Goal: Transaction & Acquisition: Purchase product/service

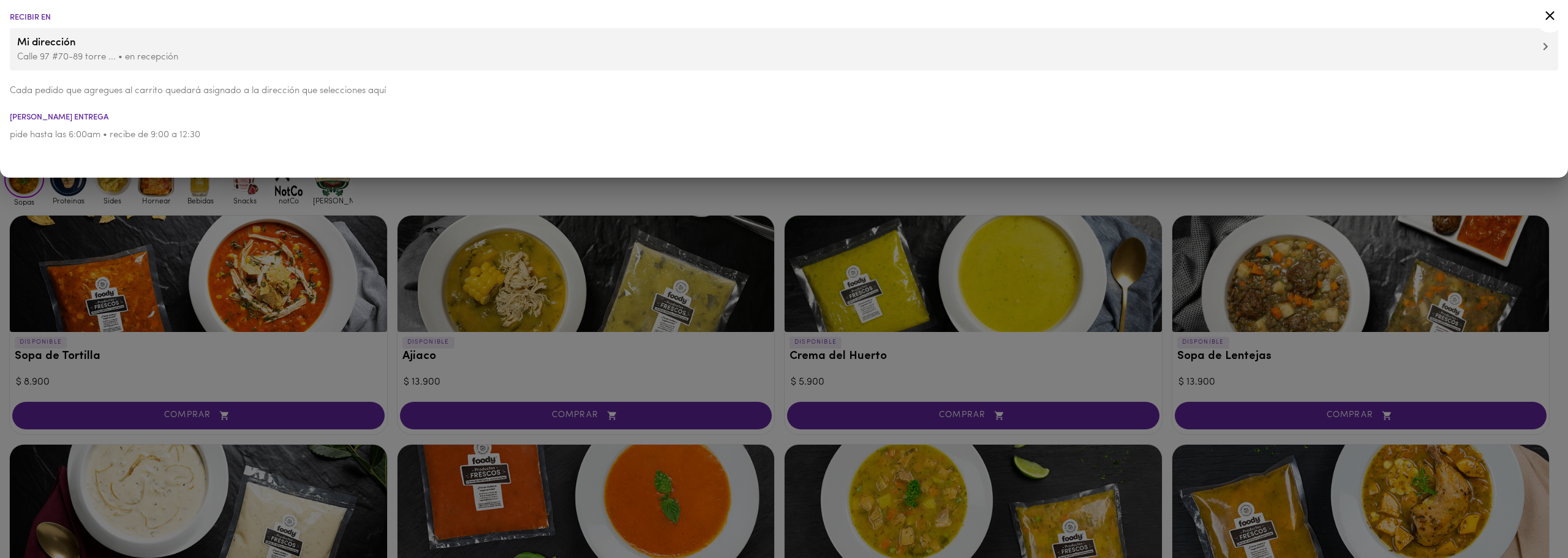
click at [179, 60] on p "Calle 97 #70-89 torre ... • en recepción" at bounding box center [784, 57] width 1534 height 13
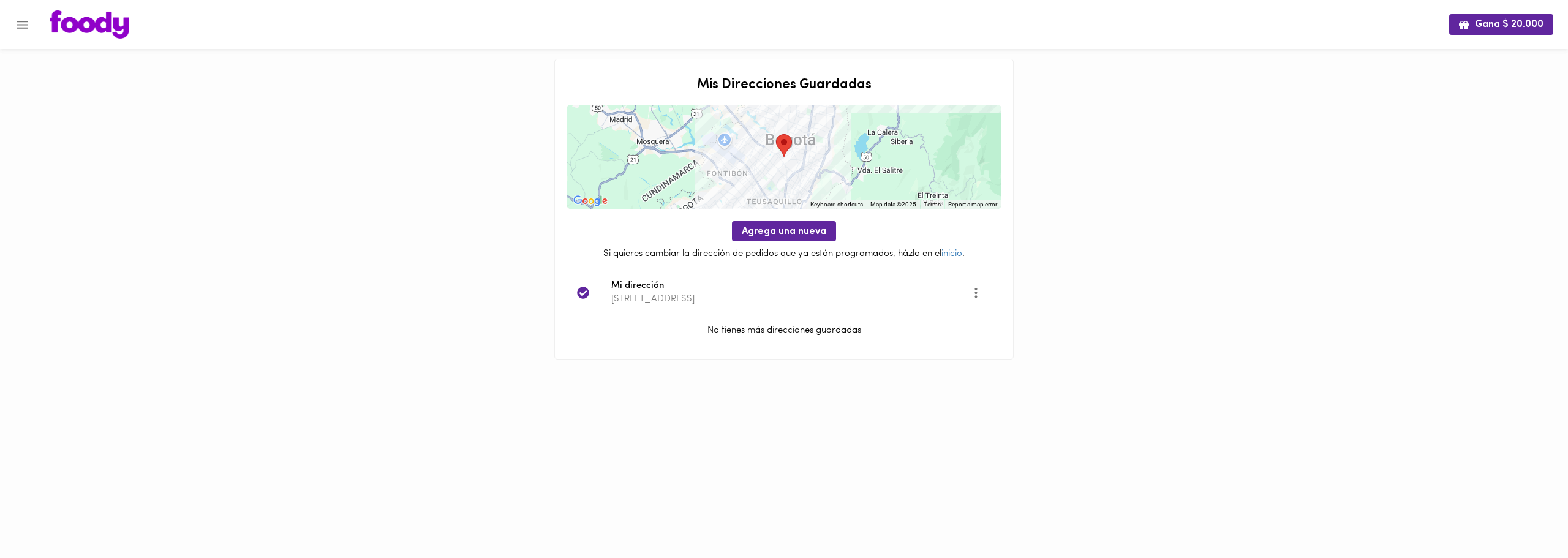
click at [721, 288] on span "Mi dirección" at bounding box center [791, 287] width 360 height 14
drag, startPoint x: 615, startPoint y: 294, endPoint x: 218, endPoint y: 119, distance: 433.9
click at [614, 293] on p "[STREET_ADDRESS]" at bounding box center [791, 299] width 360 height 13
click at [76, 24] on img at bounding box center [90, 24] width 79 height 28
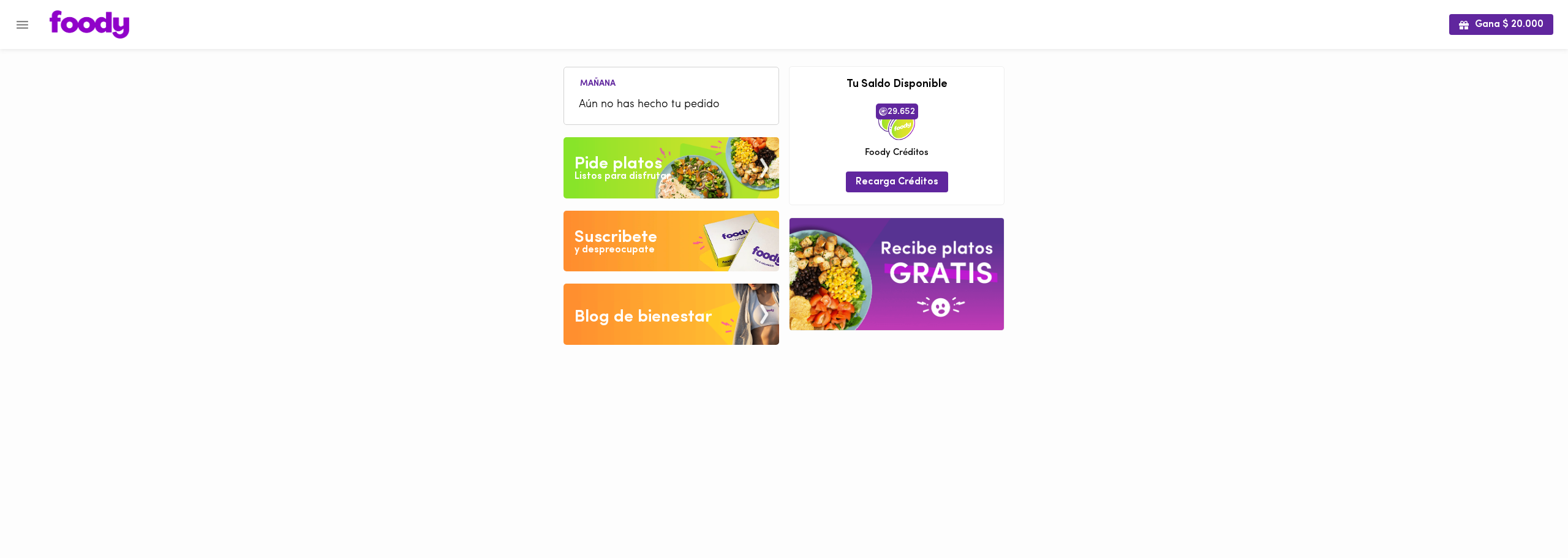
click at [26, 23] on icon "Menu" at bounding box center [23, 25] width 16 height 16
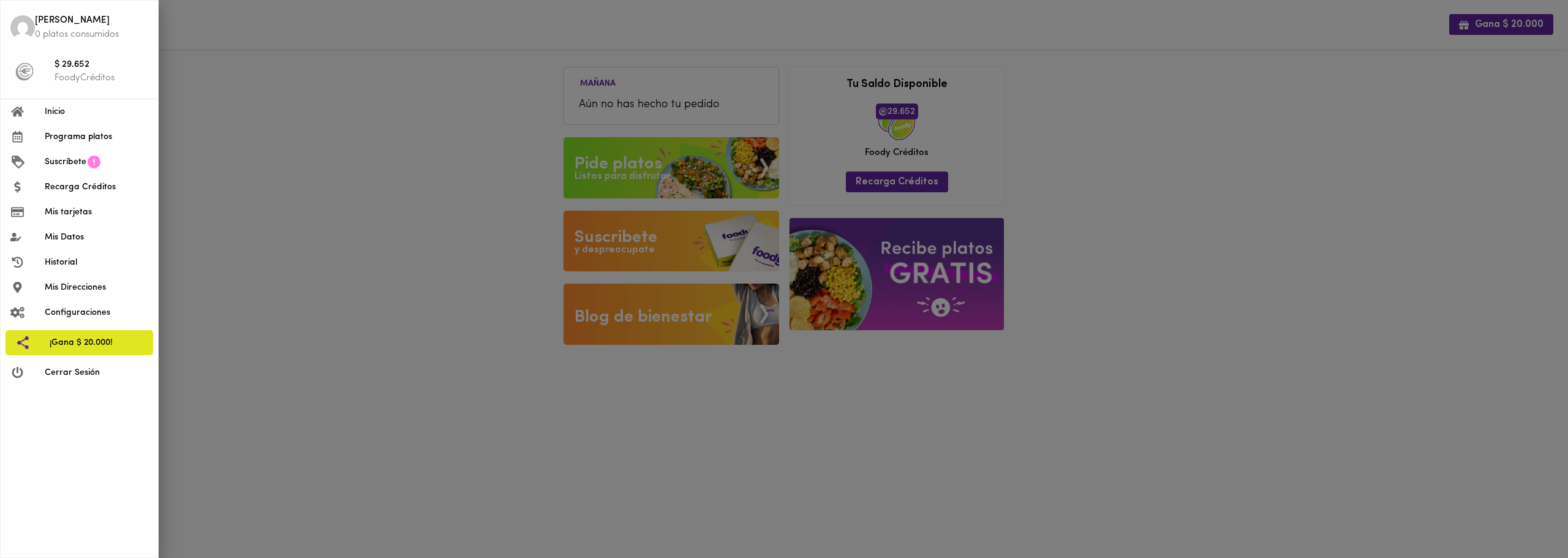
click at [474, 186] on div at bounding box center [784, 279] width 1568 height 558
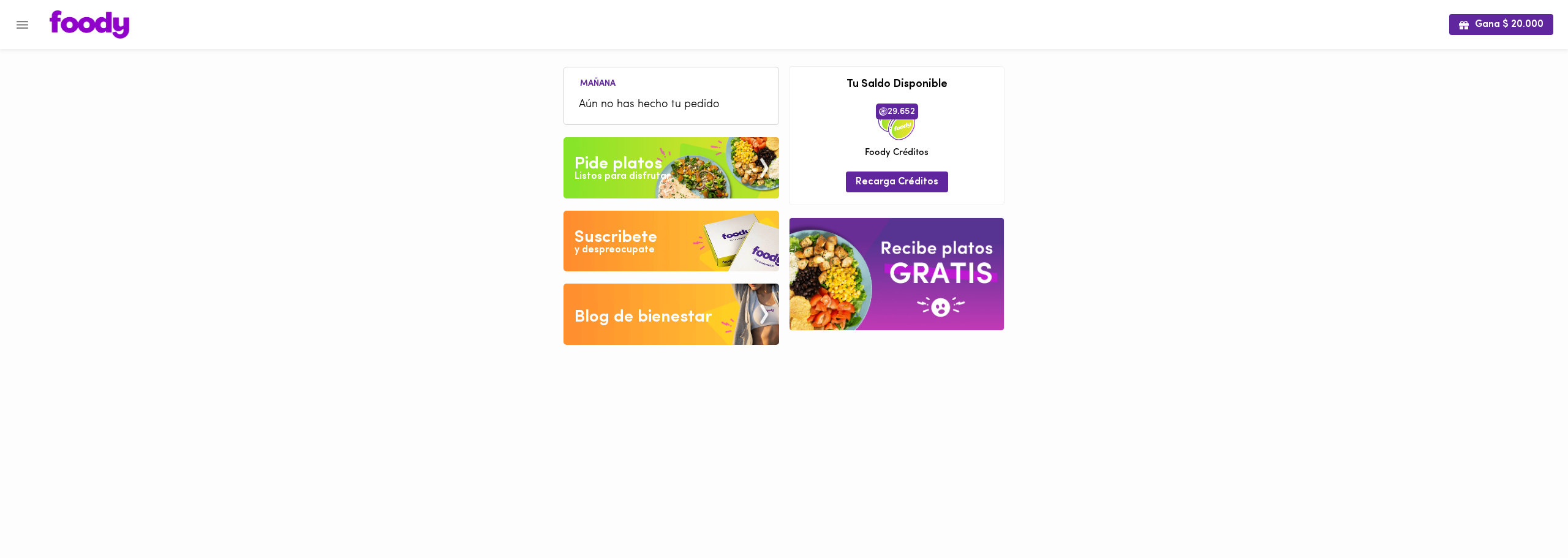
click at [702, 175] on img at bounding box center [671, 168] width 216 height 62
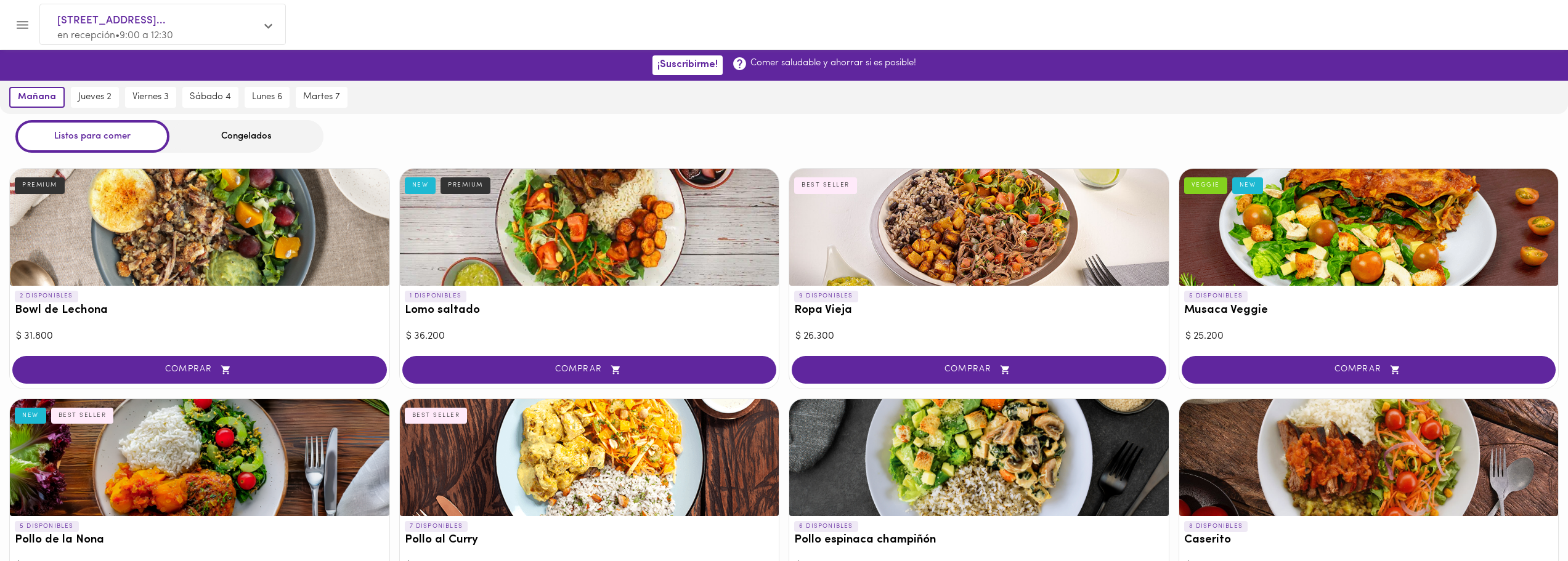
click at [273, 130] on div "Congelados" at bounding box center [246, 136] width 154 height 33
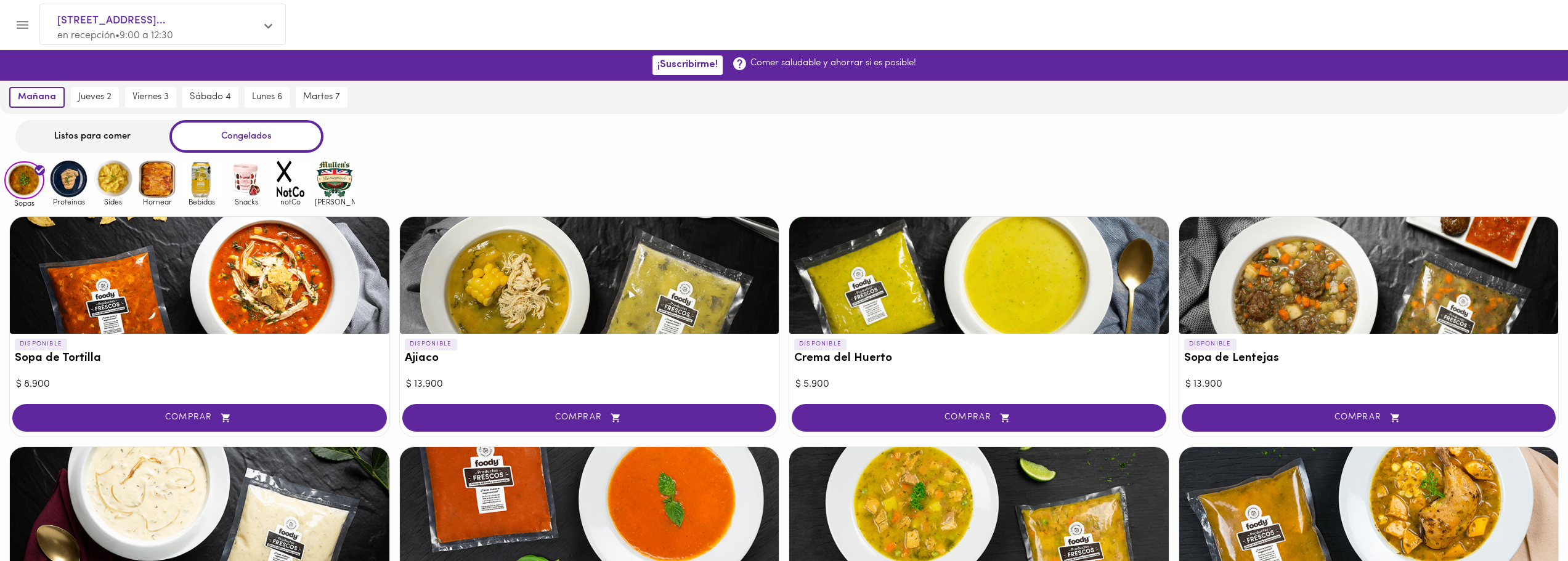
click at [154, 185] on img at bounding box center [157, 179] width 40 height 40
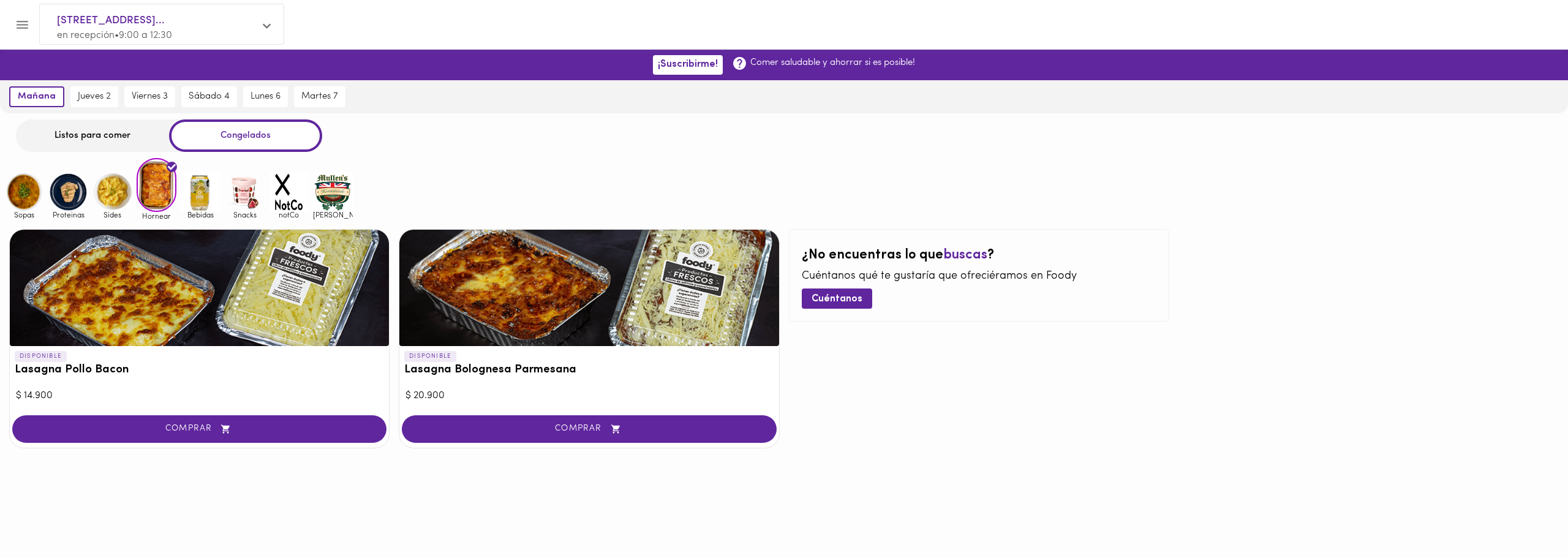
click at [118, 191] on img at bounding box center [112, 192] width 40 height 40
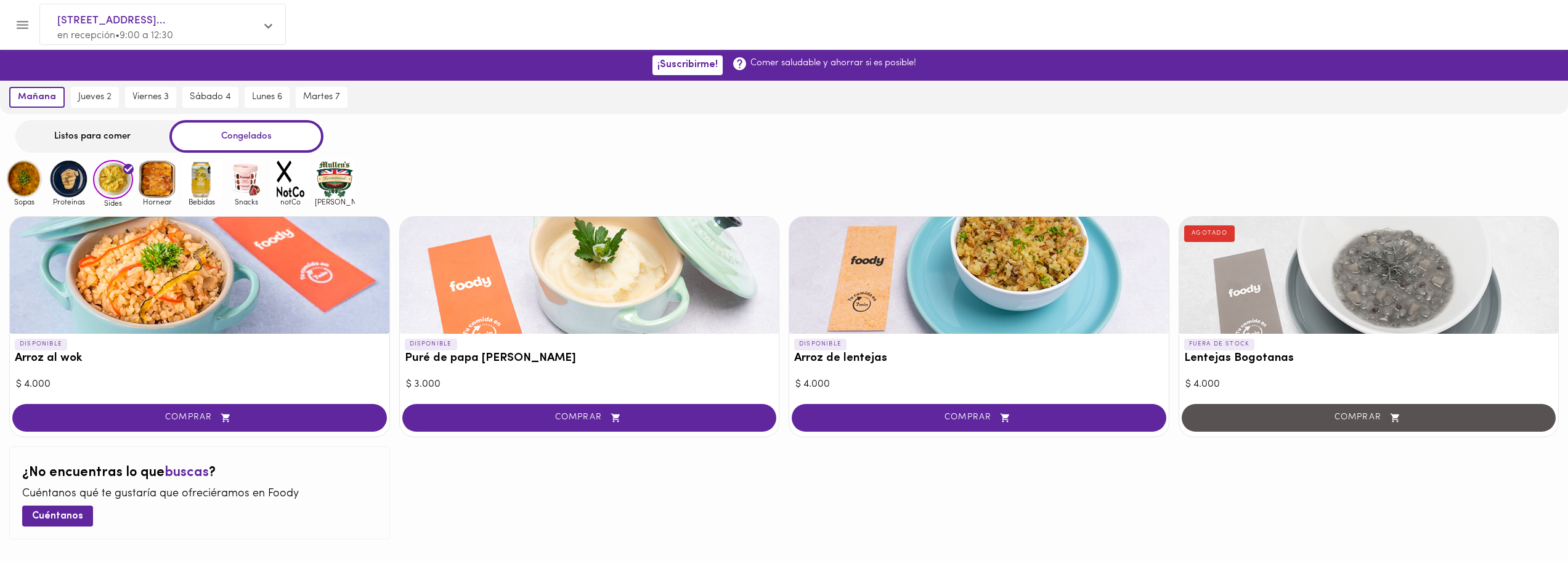
click at [76, 194] on img at bounding box center [68, 179] width 40 height 40
